Goal: Transaction & Acquisition: Purchase product/service

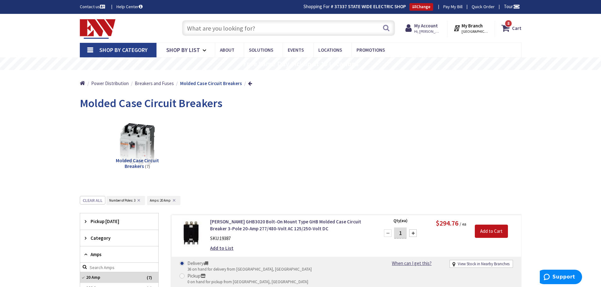
click at [318, 29] on input "text" at bounding box center [288, 28] width 213 height 16
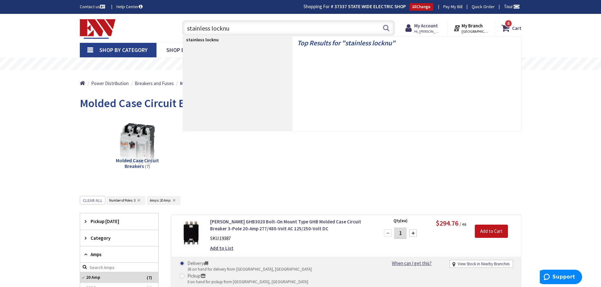
type input "stainless locknut"
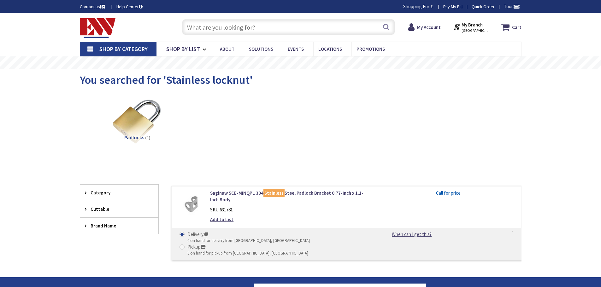
type input "[GEOGRAPHIC_DATA], [GEOGRAPHIC_DATA]"
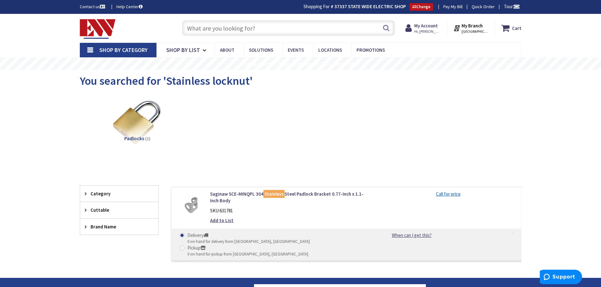
click at [225, 27] on input "text" at bounding box center [288, 28] width 213 height 16
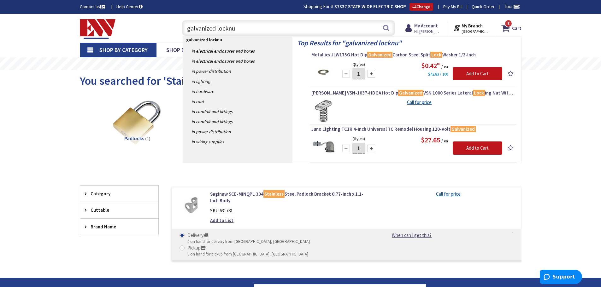
type input "galvanized locknut"
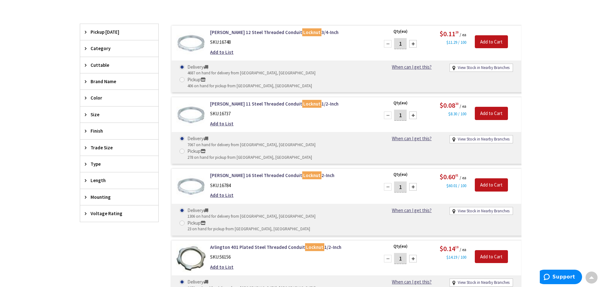
scroll to position [189, 0]
click at [83, 131] on div "Finish" at bounding box center [119, 130] width 78 height 16
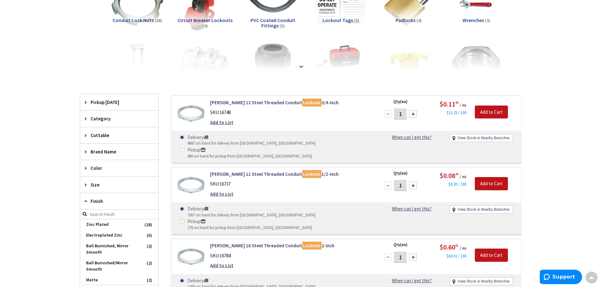
scroll to position [95, 0]
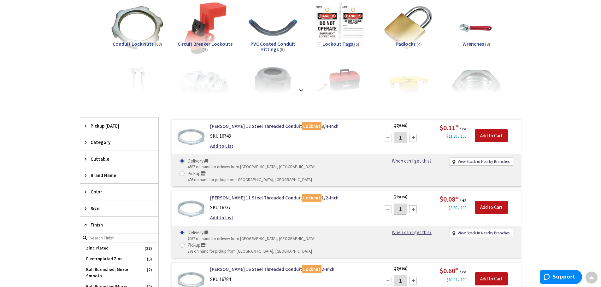
click at [85, 211] on div "Size" at bounding box center [119, 209] width 78 height 16
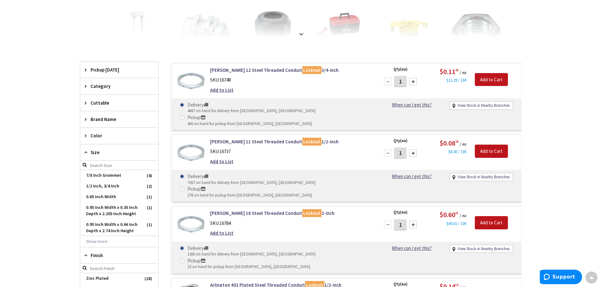
scroll to position [158, 0]
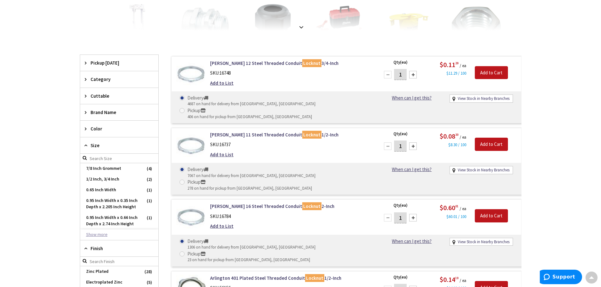
click at [102, 236] on button "Show more" at bounding box center [119, 235] width 78 height 11
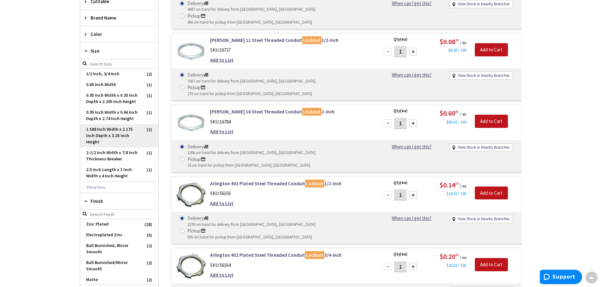
scroll to position [0, 0]
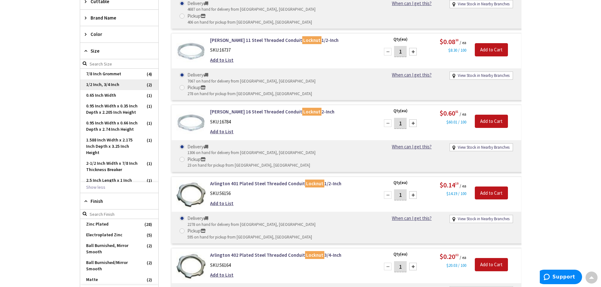
click at [112, 85] on span "1/2 Inch, 3/4 Inch" at bounding box center [119, 84] width 78 height 11
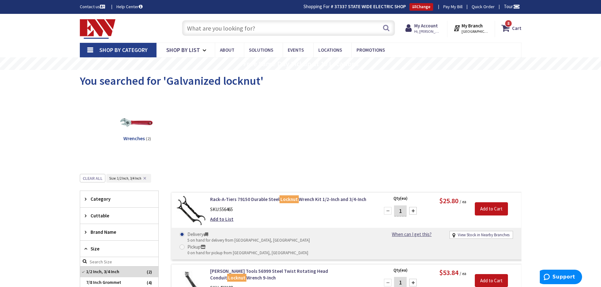
click at [214, 35] on input "text" at bounding box center [288, 28] width 213 height 16
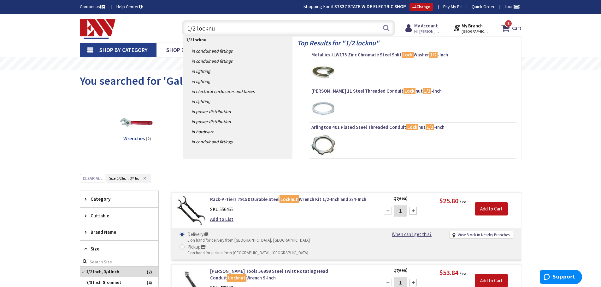
type input "1/2 locknut"
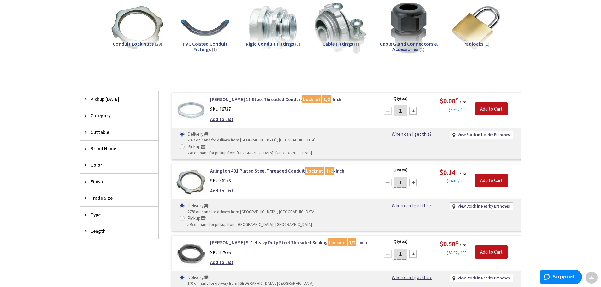
scroll to position [96, 0]
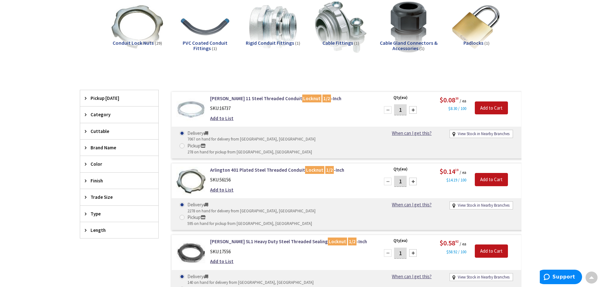
click at [81, 183] on div "Finish" at bounding box center [119, 181] width 78 height 16
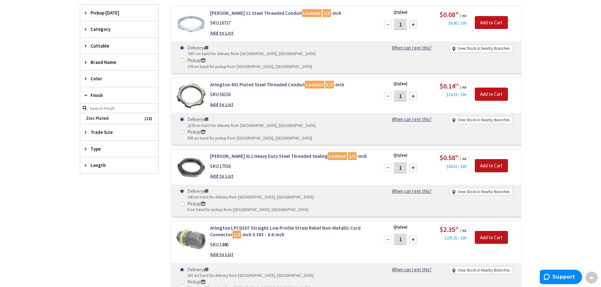
scroll to position [190, 0]
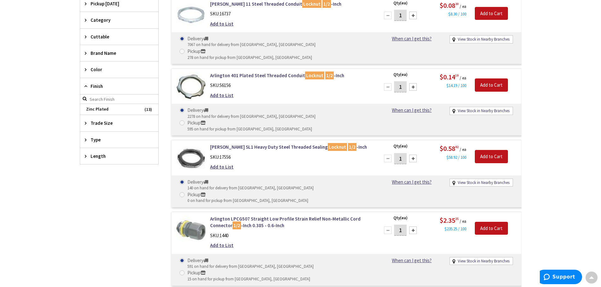
click at [85, 125] on icon at bounding box center [87, 123] width 5 height 5
click at [98, 147] on span "1/2 Inch" at bounding box center [119, 146] width 78 height 11
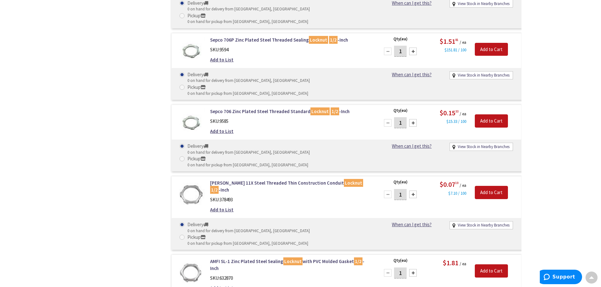
scroll to position [542, 0]
